Goal: Participate in discussion

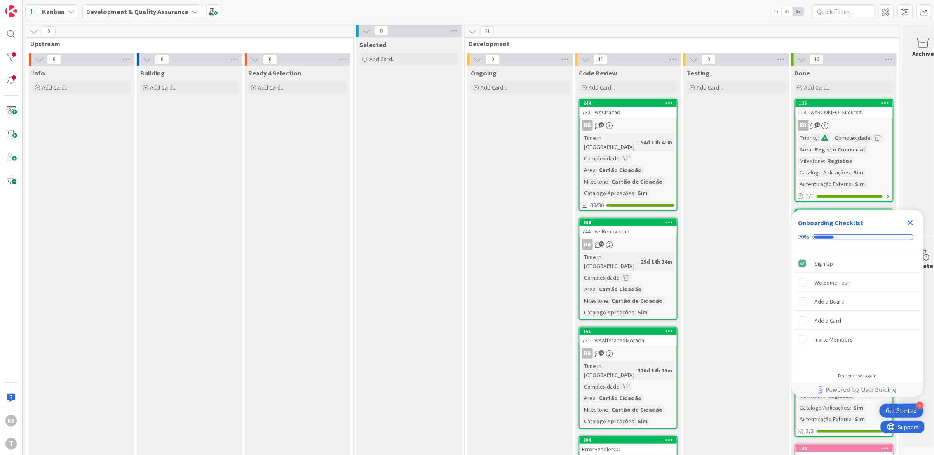
click at [620, 361] on div "Time in [GEOGRAPHIC_DATA]" at bounding box center [608, 370] width 52 height 18
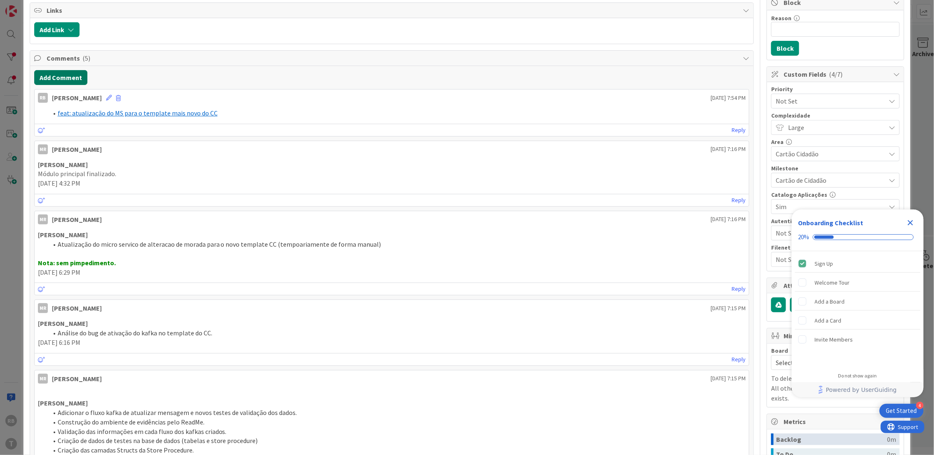
click at [67, 78] on button "Add Comment" at bounding box center [60, 77] width 53 height 15
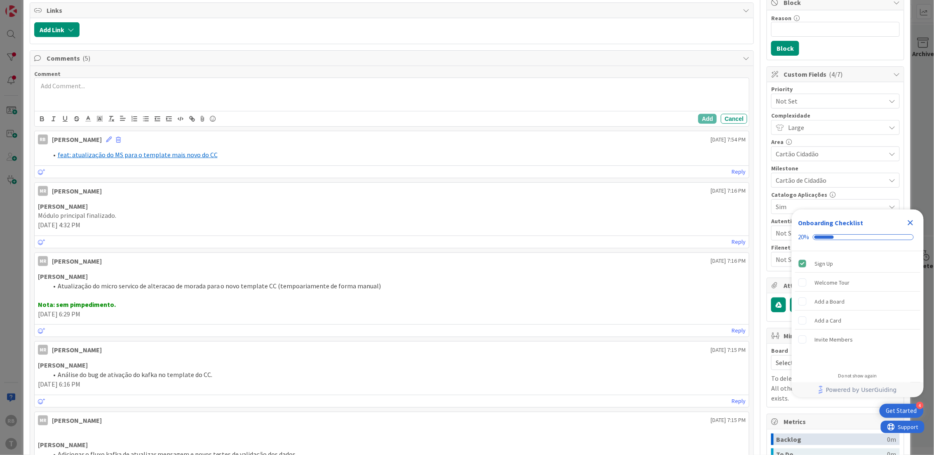
click at [90, 94] on div at bounding box center [392, 94] width 715 height 33
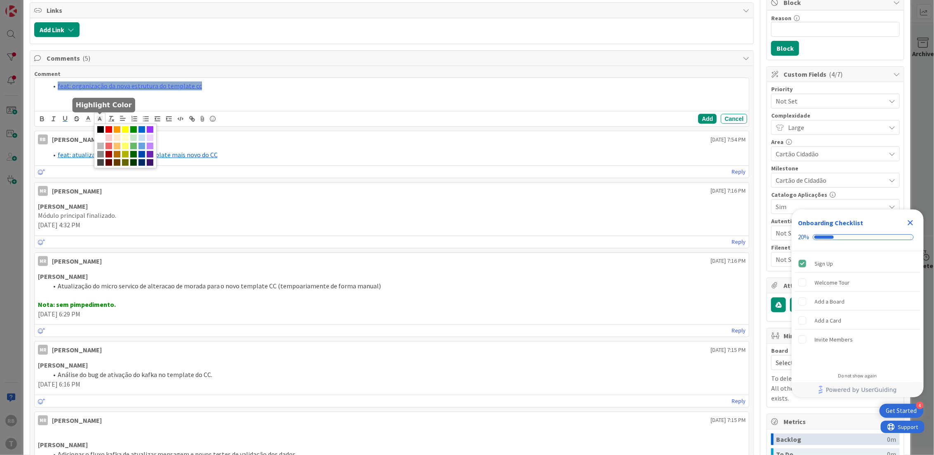
click at [101, 119] on icon at bounding box center [99, 118] width 7 height 7
click at [104, 139] on span at bounding box center [100, 137] width 7 height 7
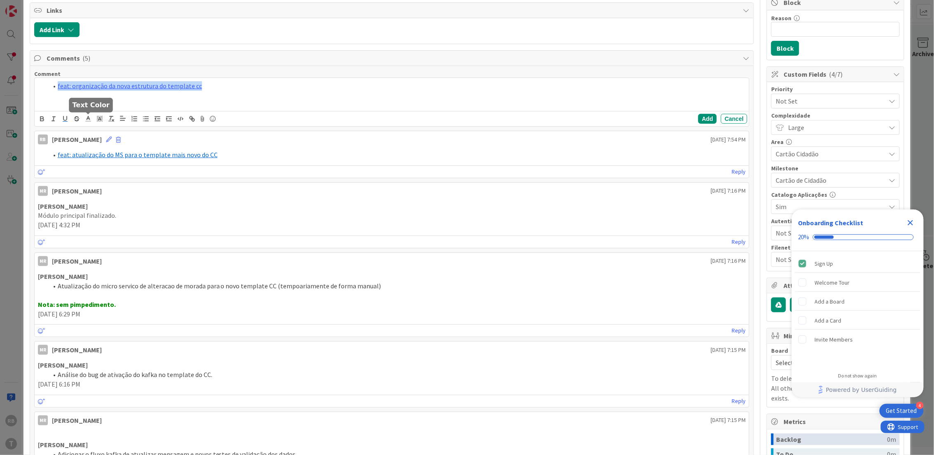
click at [85, 120] on icon at bounding box center [88, 118] width 7 height 7
click at [129, 129] on span at bounding box center [130, 129] width 7 height 7
click at [160, 85] on link "feat: organização da nova estrutura do template cc" at bounding box center [130, 86] width 144 height 8
click at [204, 100] on div "feat: organização da nova estrutura do template cc e acoplamento do fault cc" at bounding box center [392, 94] width 715 height 33
click at [703, 120] on button "Add" at bounding box center [707, 119] width 19 height 10
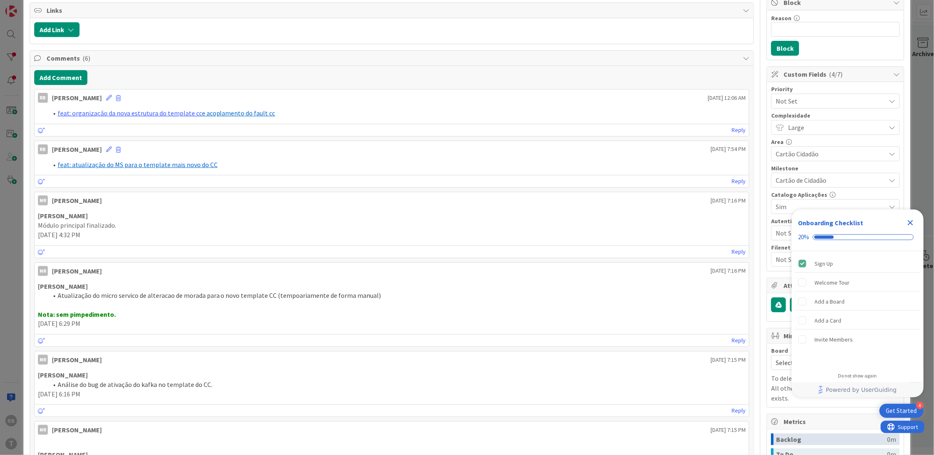
click at [393, 67] on div "Add Comment RB [PERSON_NAME] [DATE] 12:06 AM feat: organização da nova estrutur…" at bounding box center [392, 316] width 724 height 500
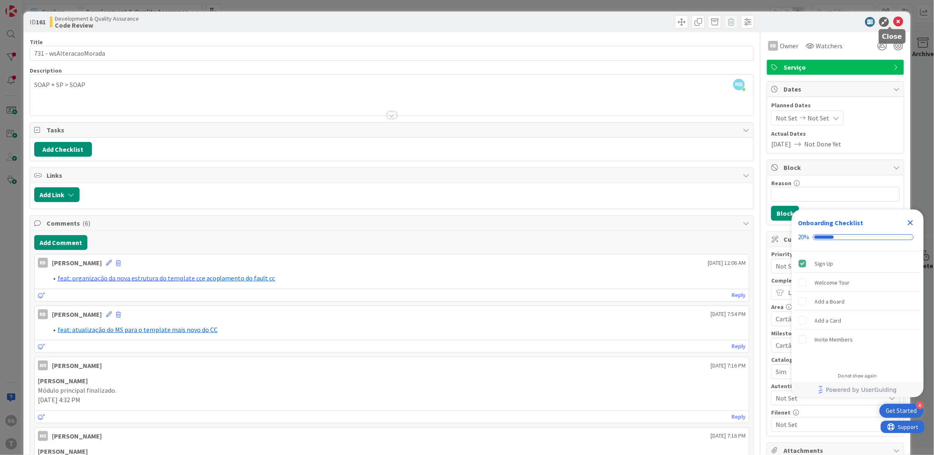
click at [893, 23] on icon at bounding box center [898, 22] width 10 height 10
